Goal: Information Seeking & Learning: Learn about a topic

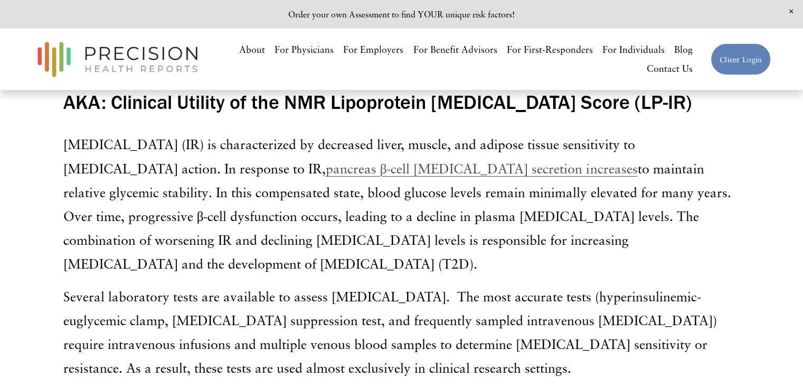
scroll to position [173, 0]
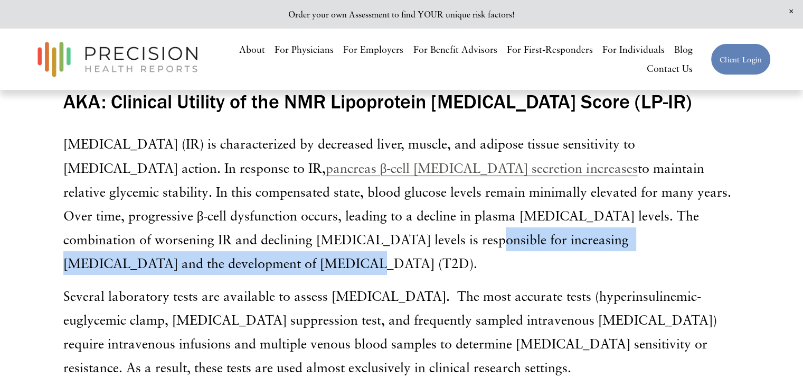
drag, startPoint x: 157, startPoint y: 244, endPoint x: 577, endPoint y: 244, distance: 419.9
click at [577, 244] on p "[MEDICAL_DATA] (IR) is characterized by decreased liver, muscle, and adipose ti…" at bounding box center [401, 203] width 677 height 143
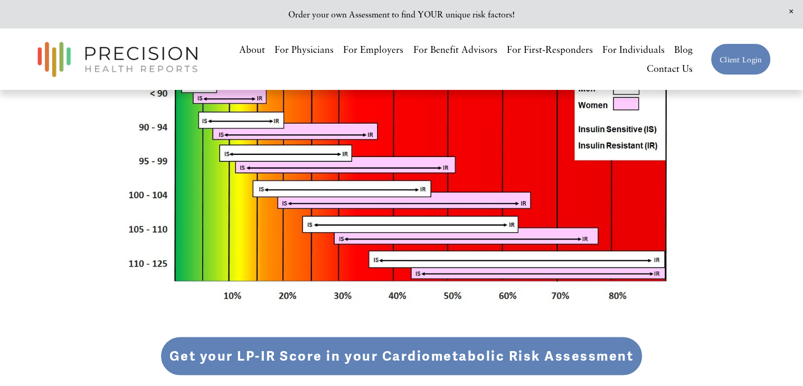
scroll to position [1665, 0]
click at [404, 336] on link "Get your LP-IR Score in your Cardiometabolic Risk Assessment" at bounding box center [402, 356] width 483 height 40
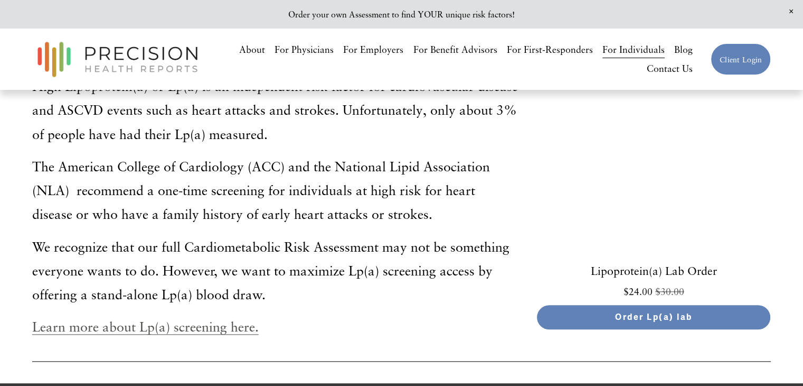
scroll to position [4922, 0]
